Goal: Task Accomplishment & Management: Manage account settings

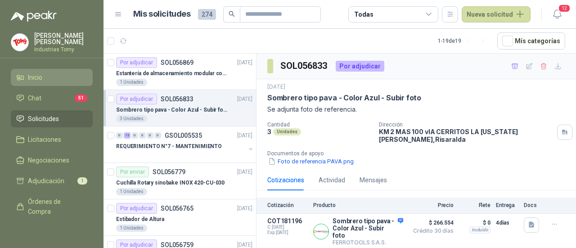
scroll to position [57, 0]
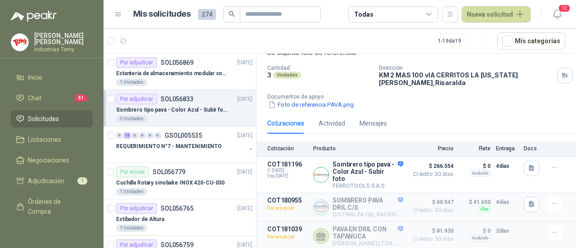
click at [58, 113] on link "Solicitudes" at bounding box center [52, 118] width 82 height 17
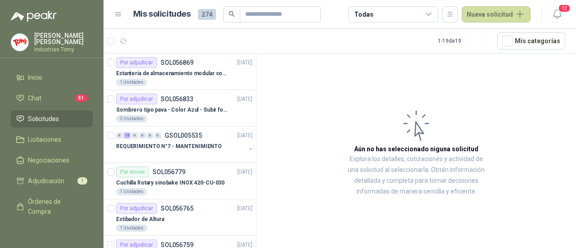
click at [65, 121] on li "Solicitudes" at bounding box center [51, 119] width 71 height 10
click at [44, 76] on li "Inicio" at bounding box center [51, 78] width 71 height 10
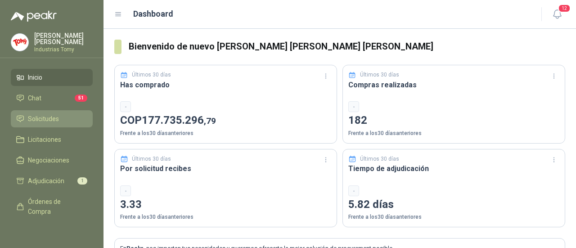
click at [53, 115] on span "Solicitudes" at bounding box center [43, 119] width 31 height 10
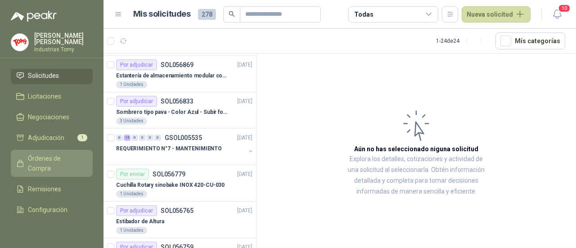
scroll to position [69, 0]
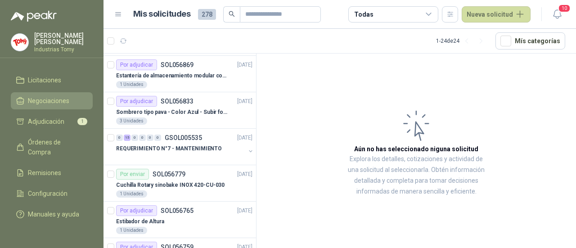
click at [56, 96] on span "Negociaciones" at bounding box center [48, 101] width 41 height 10
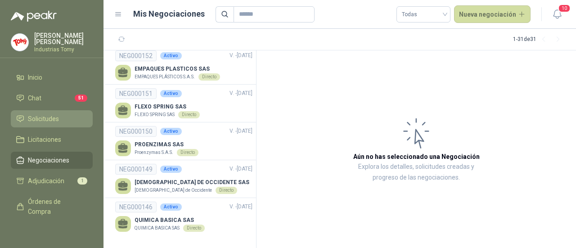
click at [52, 115] on span "Solicitudes" at bounding box center [43, 119] width 31 height 10
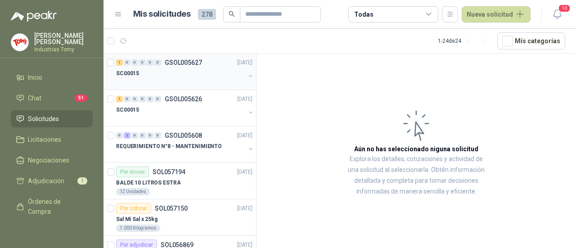
click at [162, 71] on div "SC00015" at bounding box center [180, 73] width 129 height 11
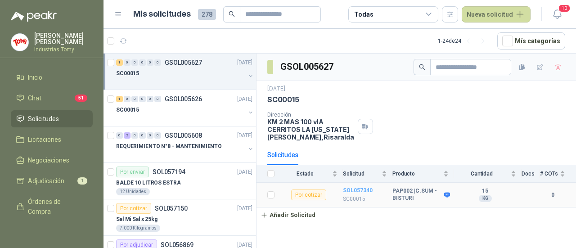
click at [355, 190] on b "SOL057340" at bounding box center [358, 190] width 30 height 6
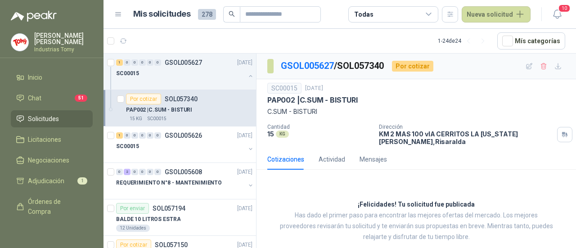
scroll to position [14, 0]
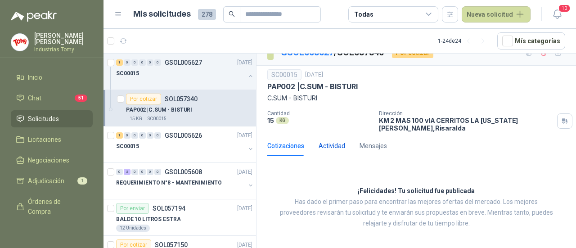
click at [334, 144] on div "Actividad" at bounding box center [332, 146] width 27 height 10
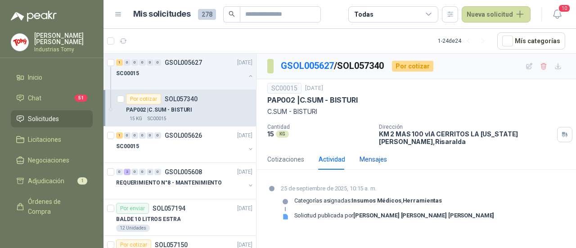
click at [374, 163] on div "Mensajes" at bounding box center [373, 159] width 27 height 10
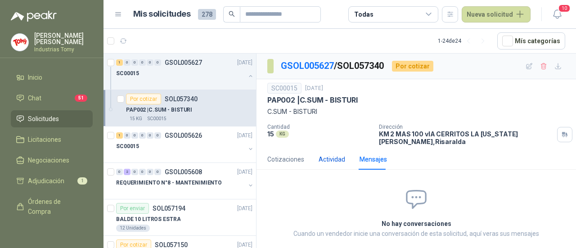
click at [341, 159] on div "Actividad" at bounding box center [332, 159] width 27 height 10
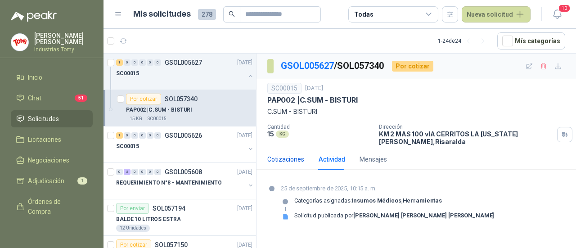
click at [285, 159] on div "Cotizaciones" at bounding box center [286, 159] width 37 height 10
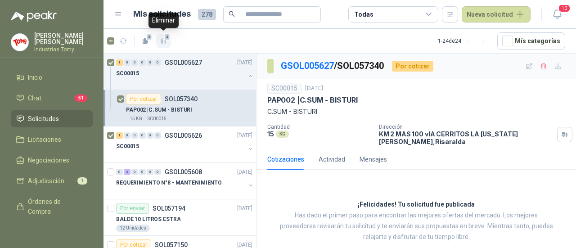
click at [164, 43] on icon "button" at bounding box center [164, 41] width 8 height 8
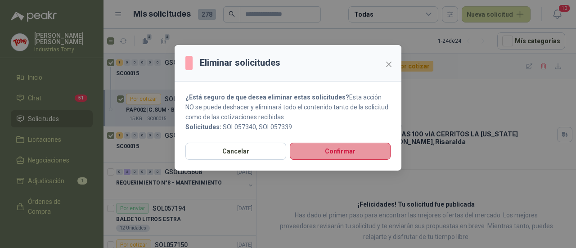
click at [342, 150] on button "Confirmar" at bounding box center [340, 151] width 101 height 17
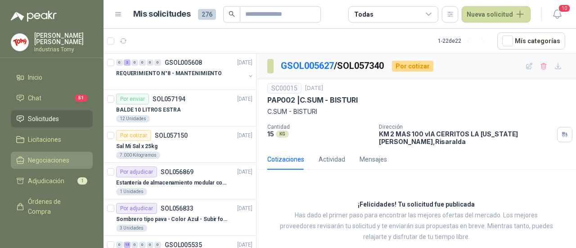
click at [51, 163] on span "Negociaciones" at bounding box center [48, 160] width 41 height 10
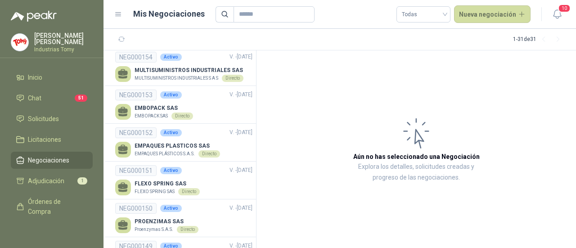
scroll to position [998, 0]
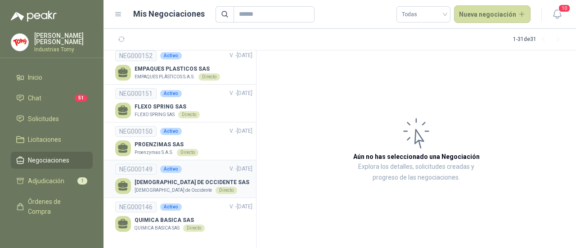
click at [166, 182] on p "AROMATICOS DE OCCIDENTE SAS" at bounding box center [192, 182] width 115 height 9
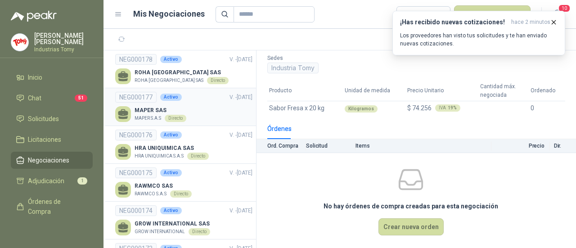
click at [153, 110] on p "MAPER SAS" at bounding box center [161, 110] width 52 height 9
